Goal: Book appointment/travel/reservation

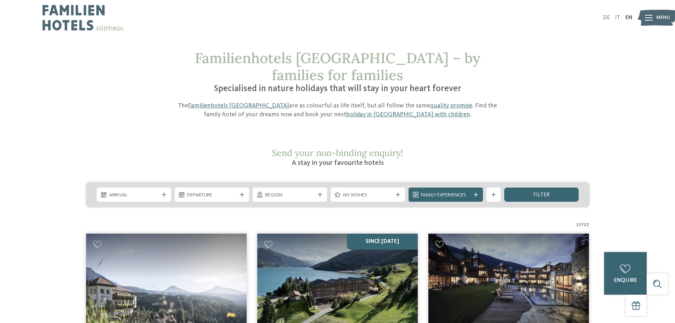
click at [57, 28] on img at bounding box center [84, 17] width 82 height 35
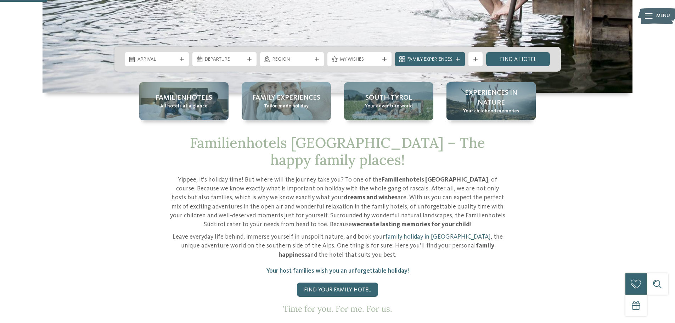
scroll to position [213, 0]
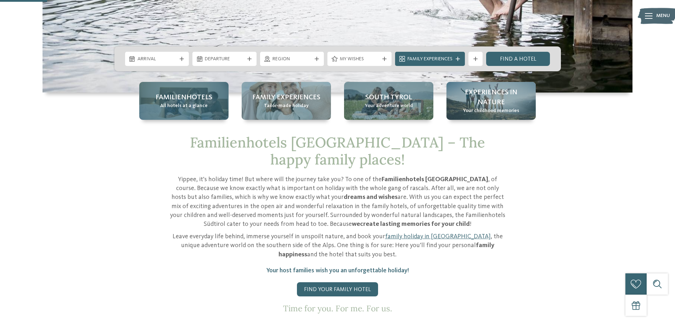
click at [191, 101] on span "Familienhotels" at bounding box center [184, 98] width 57 height 10
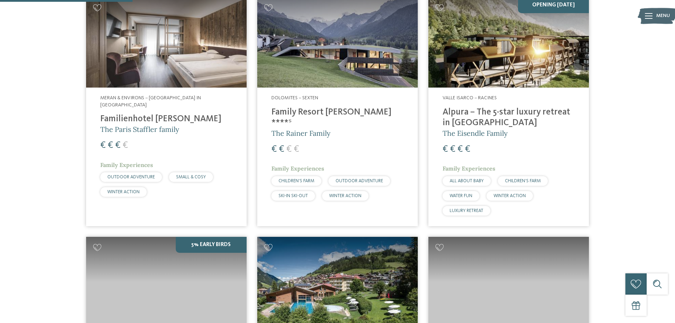
scroll to position [567, 0]
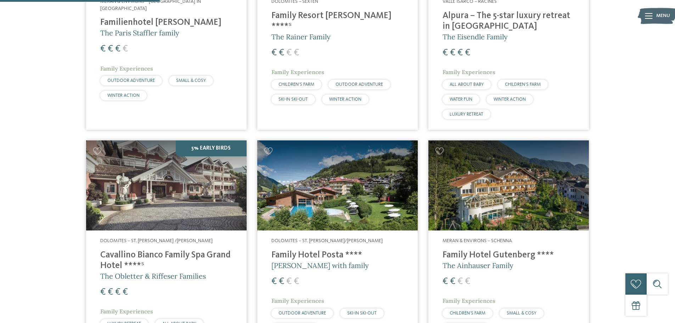
click at [325, 250] on h4 "Family Hotel Posta ****" at bounding box center [338, 255] width 132 height 11
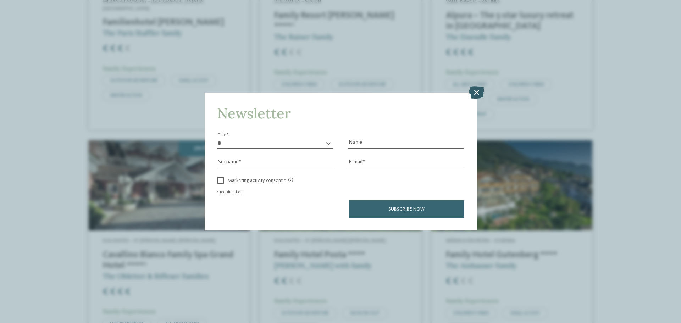
click at [475, 93] on icon at bounding box center [476, 92] width 15 height 12
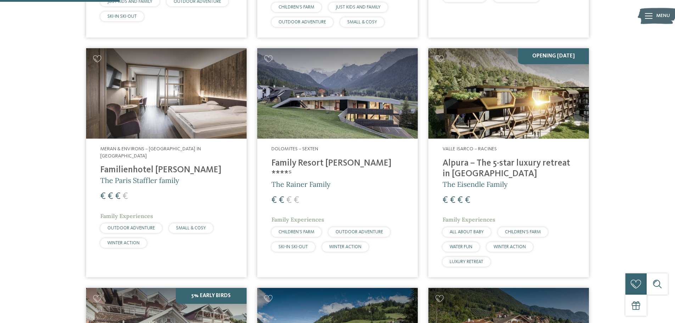
scroll to position [425, 0]
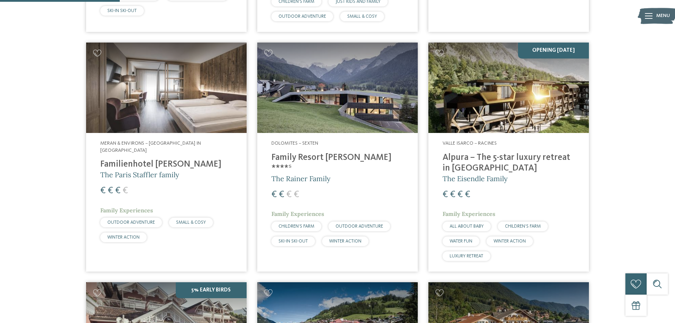
click at [158, 159] on h4 "Familienhotel Viktoria" at bounding box center [166, 164] width 132 height 11
click at [295, 152] on h4 "Family Resort [PERSON_NAME] ****ˢ" at bounding box center [338, 162] width 132 height 21
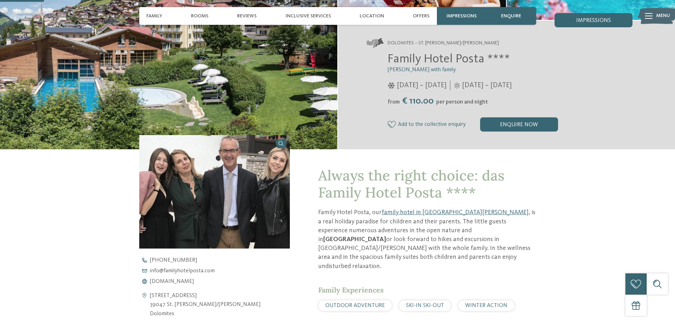
scroll to position [213, 0]
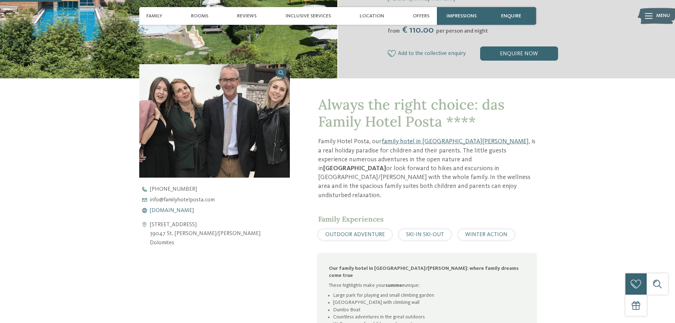
click at [191, 210] on span "[DOMAIN_NAME]" at bounding box center [172, 211] width 44 height 6
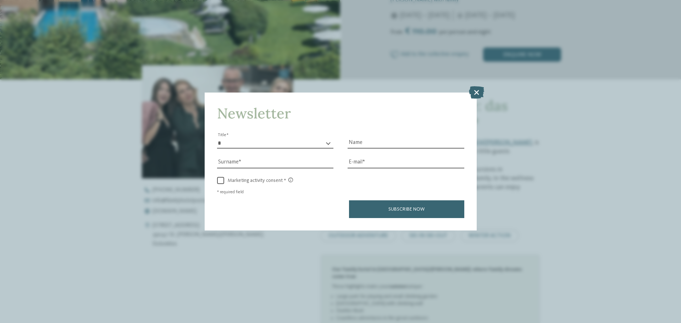
click at [478, 90] on icon at bounding box center [476, 92] width 15 height 12
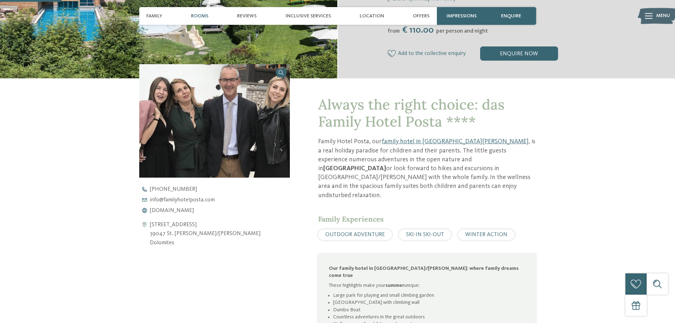
click at [198, 17] on span "Rooms" at bounding box center [199, 16] width 17 height 6
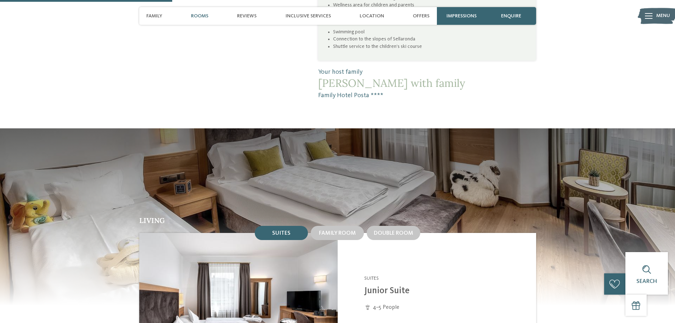
scroll to position [596, 0]
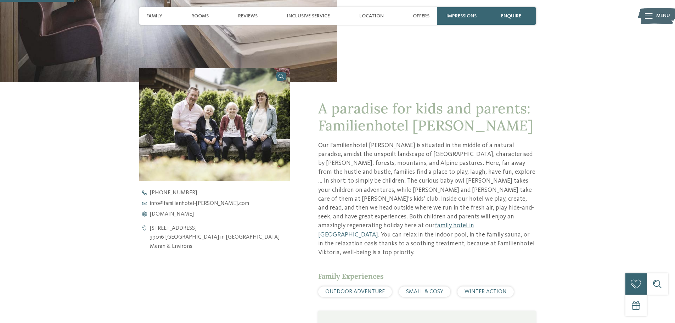
scroll to position [248, 0]
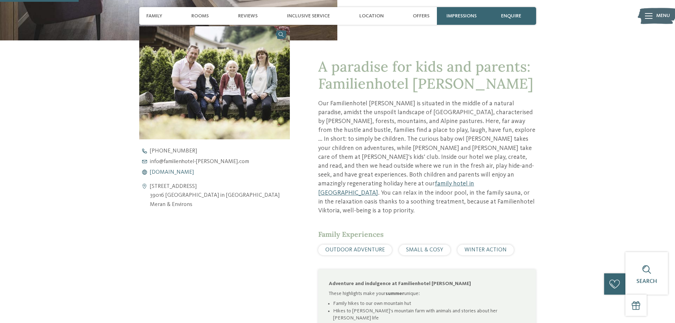
click at [192, 172] on span "[DOMAIN_NAME]" at bounding box center [172, 172] width 44 height 6
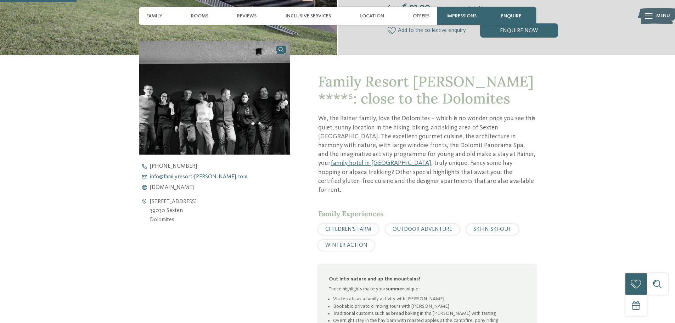
scroll to position [248, 0]
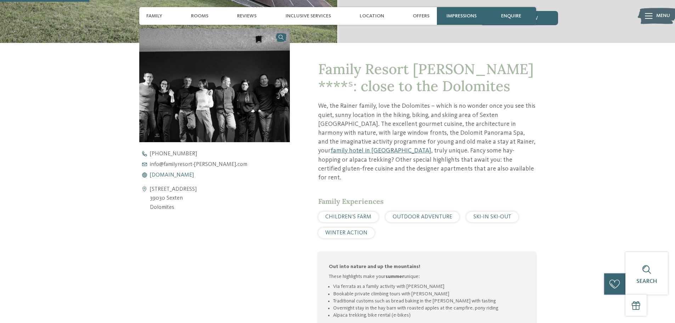
click at [187, 175] on span "[DOMAIN_NAME]" at bounding box center [172, 175] width 44 height 6
